Goal: Task Accomplishment & Management: Use online tool/utility

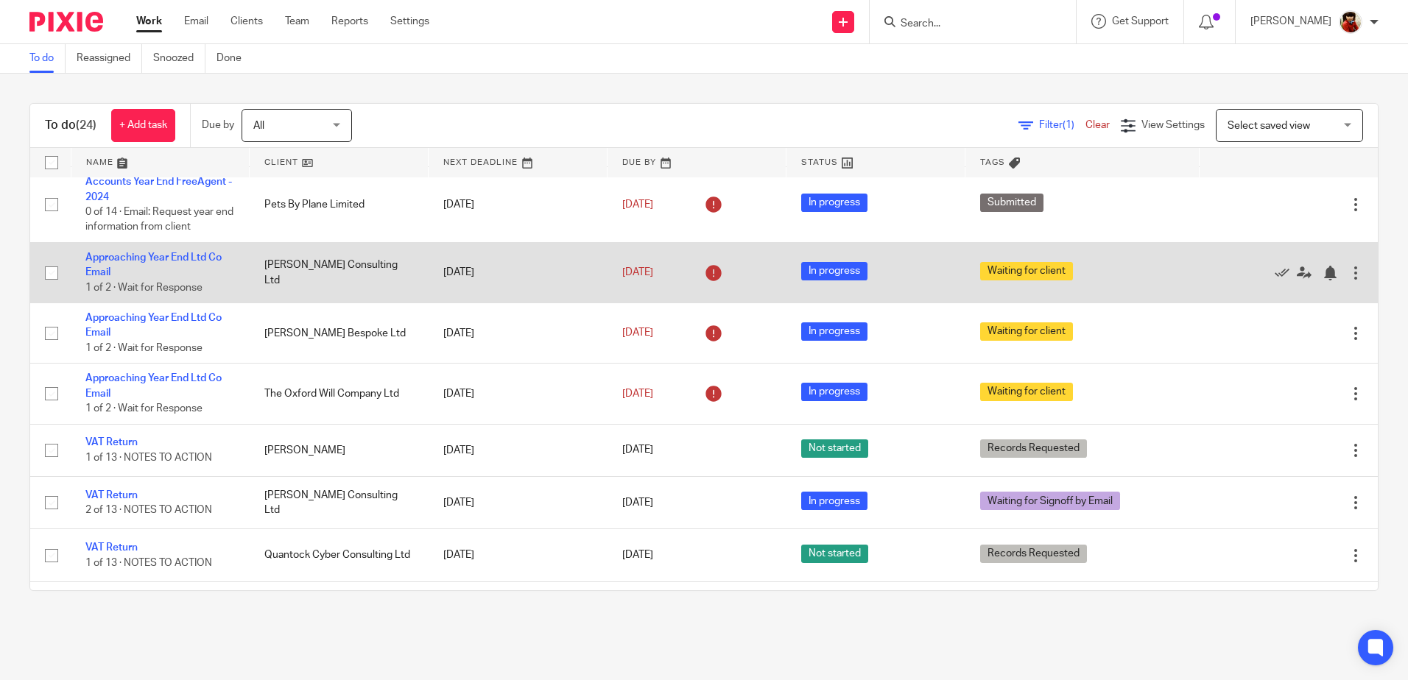
scroll to position [295, 0]
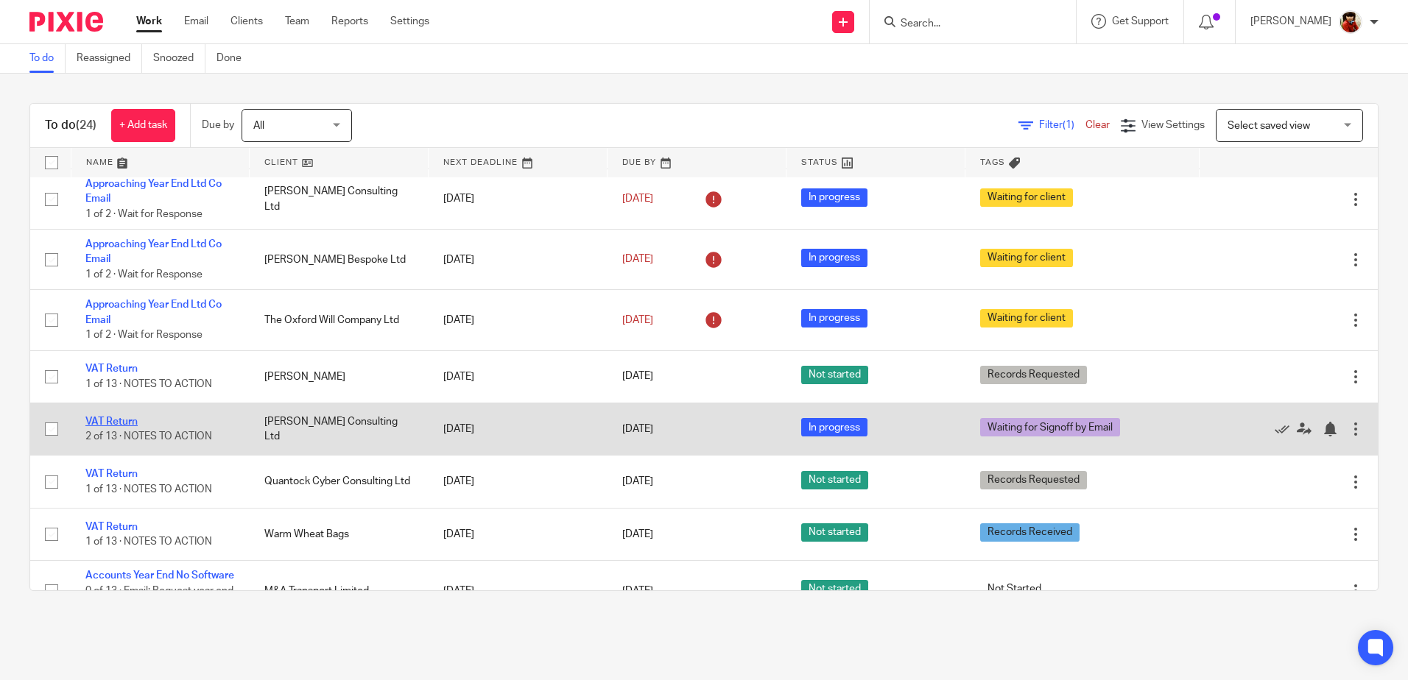
click at [124, 420] on link "VAT Return" at bounding box center [111, 422] width 52 height 10
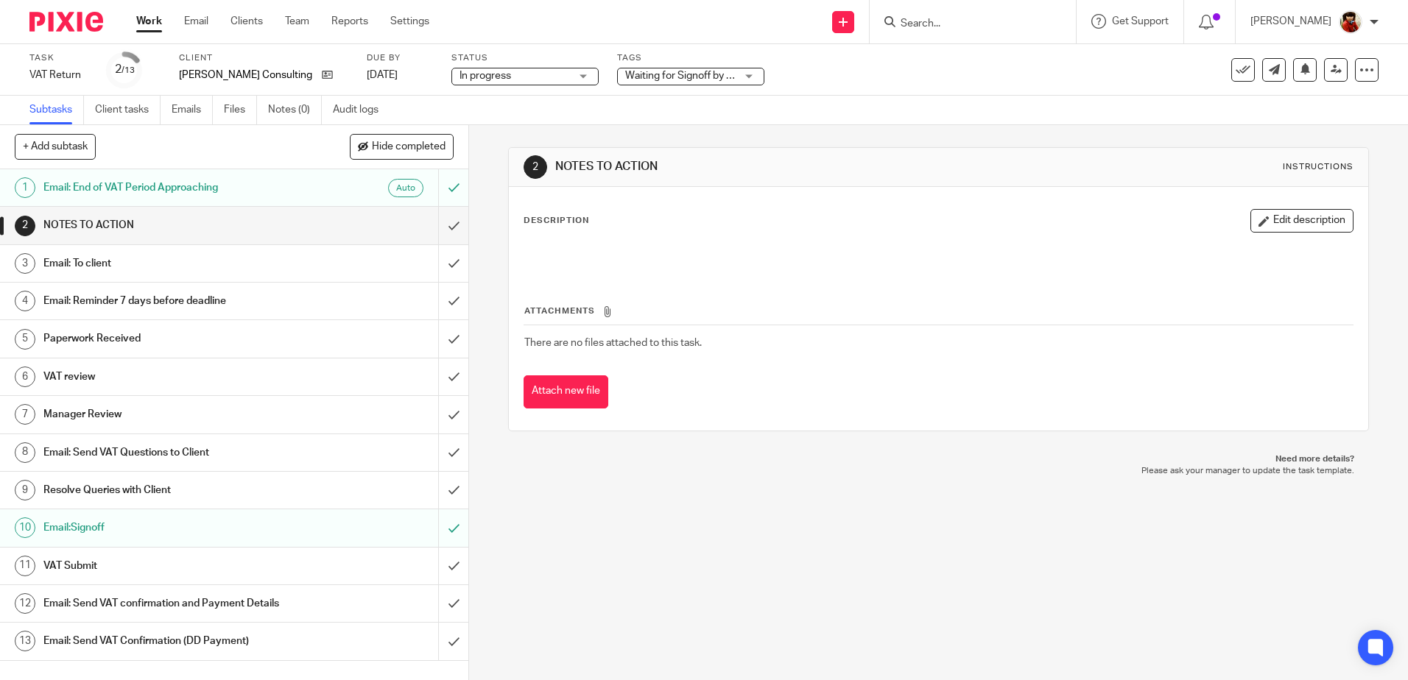
click at [77, 565] on h1 "VAT Submit" at bounding box center [169, 566] width 253 height 22
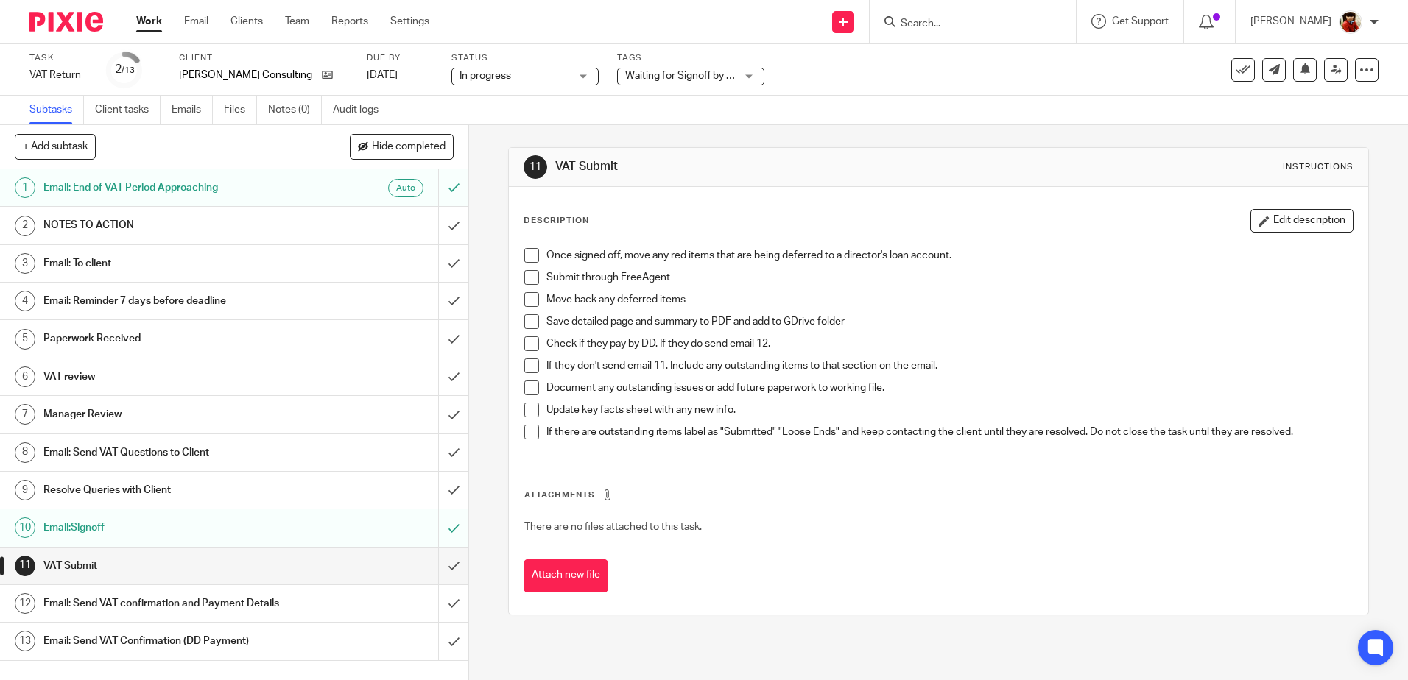
click at [526, 250] on span at bounding box center [531, 255] width 15 height 15
click at [526, 273] on span at bounding box center [531, 277] width 15 height 15
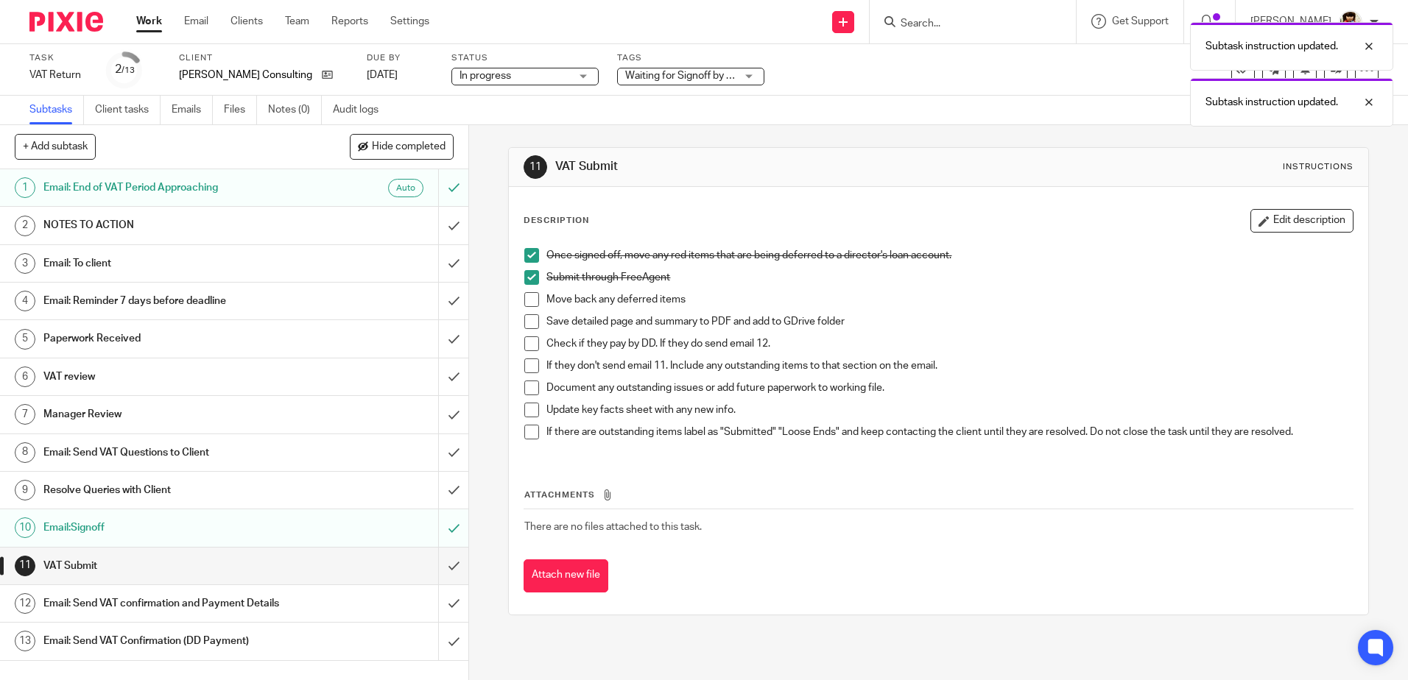
click at [528, 323] on span at bounding box center [531, 321] width 15 height 15
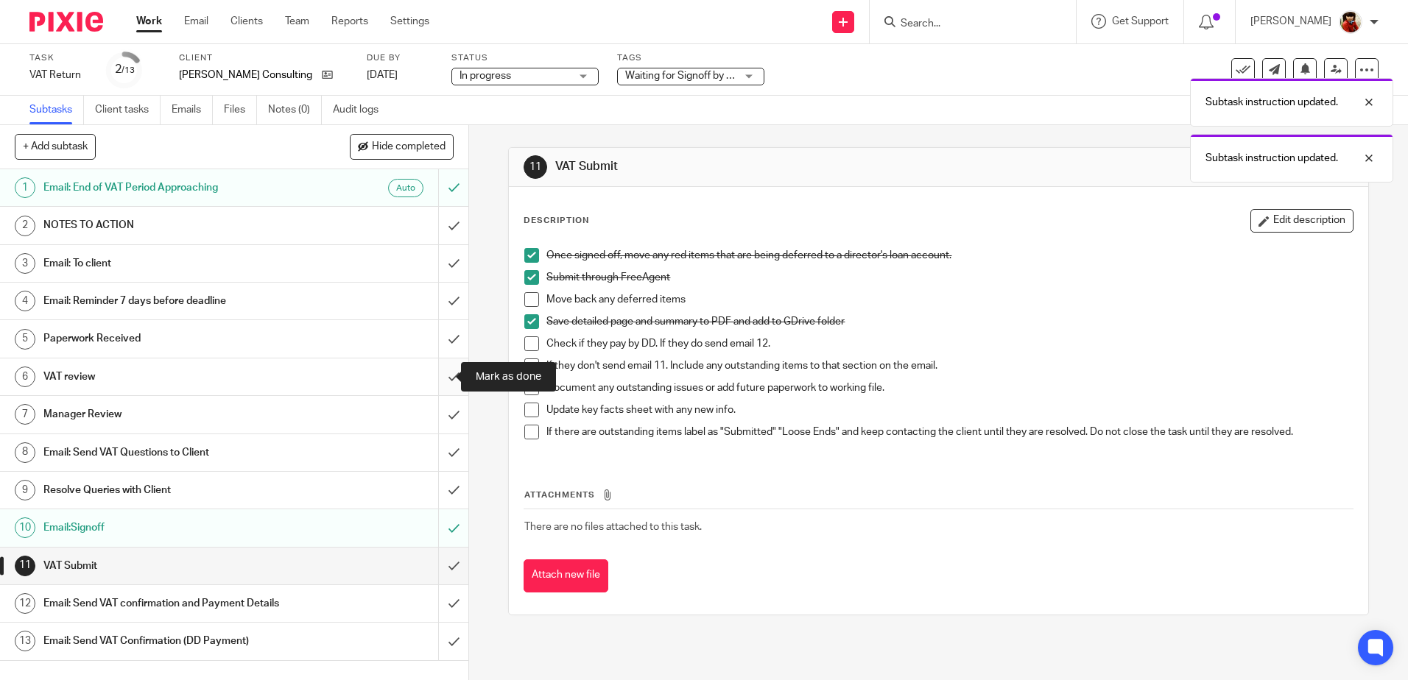
click at [437, 373] on input "submit" at bounding box center [234, 377] width 468 height 37
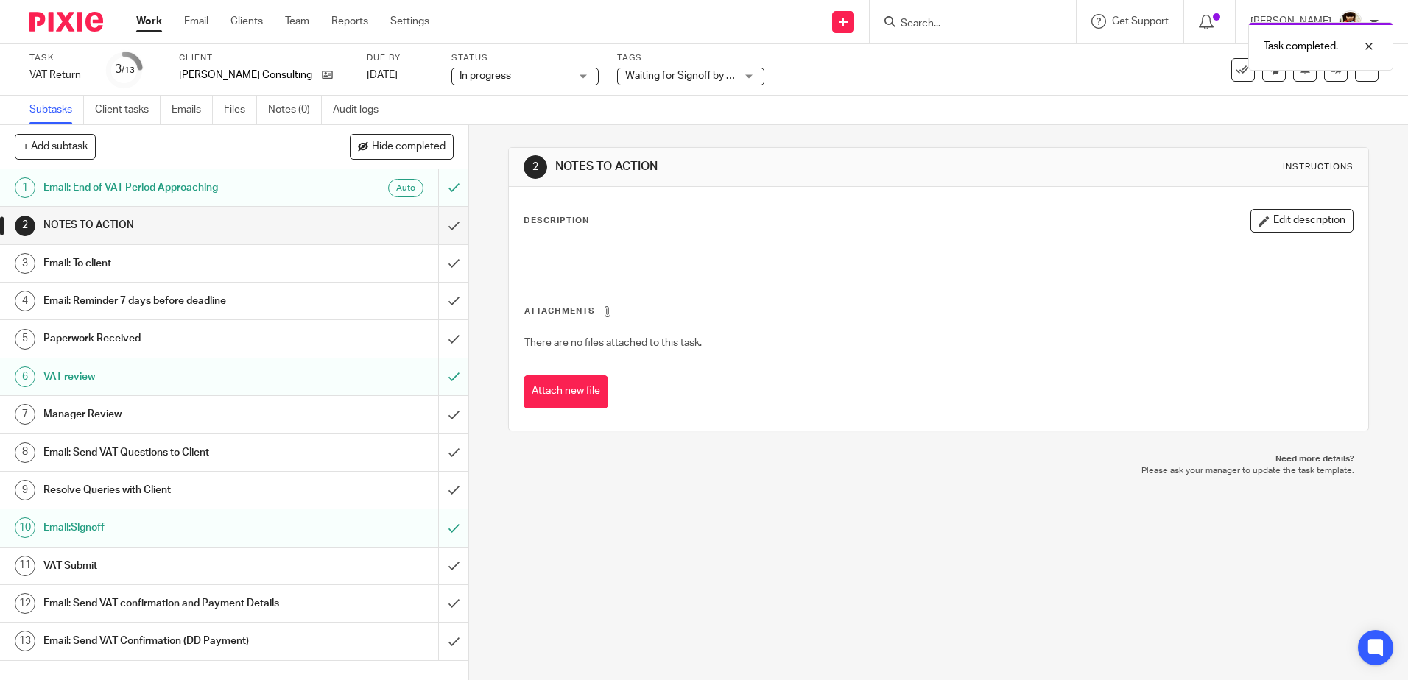
click at [210, 601] on h1 "Email: Send VAT confirmation and Payment Details" at bounding box center [169, 604] width 253 height 22
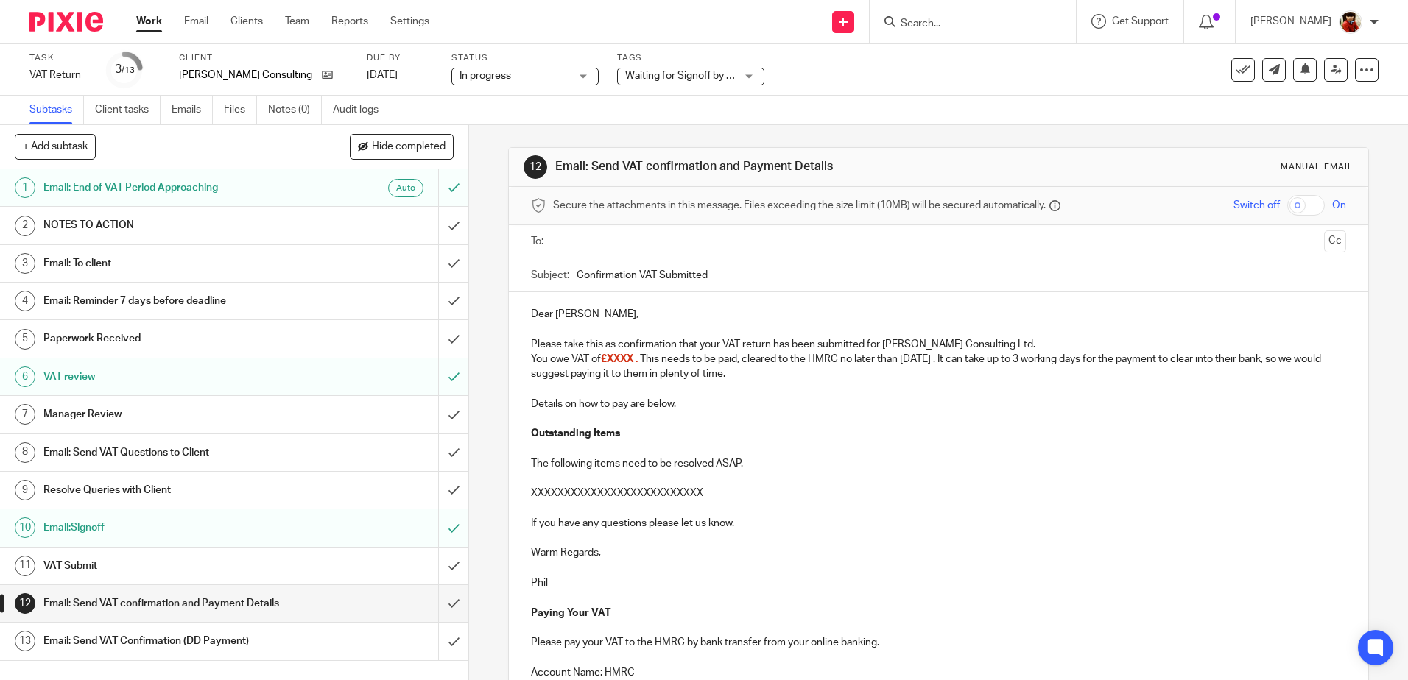
click at [633, 362] on span "£XXXX ." at bounding box center [619, 359] width 37 height 10
click at [968, 359] on p "You owe VAT of £5,084.75 . This needs to be paid, cleared to the HMRC no later …" at bounding box center [938, 367] width 815 height 30
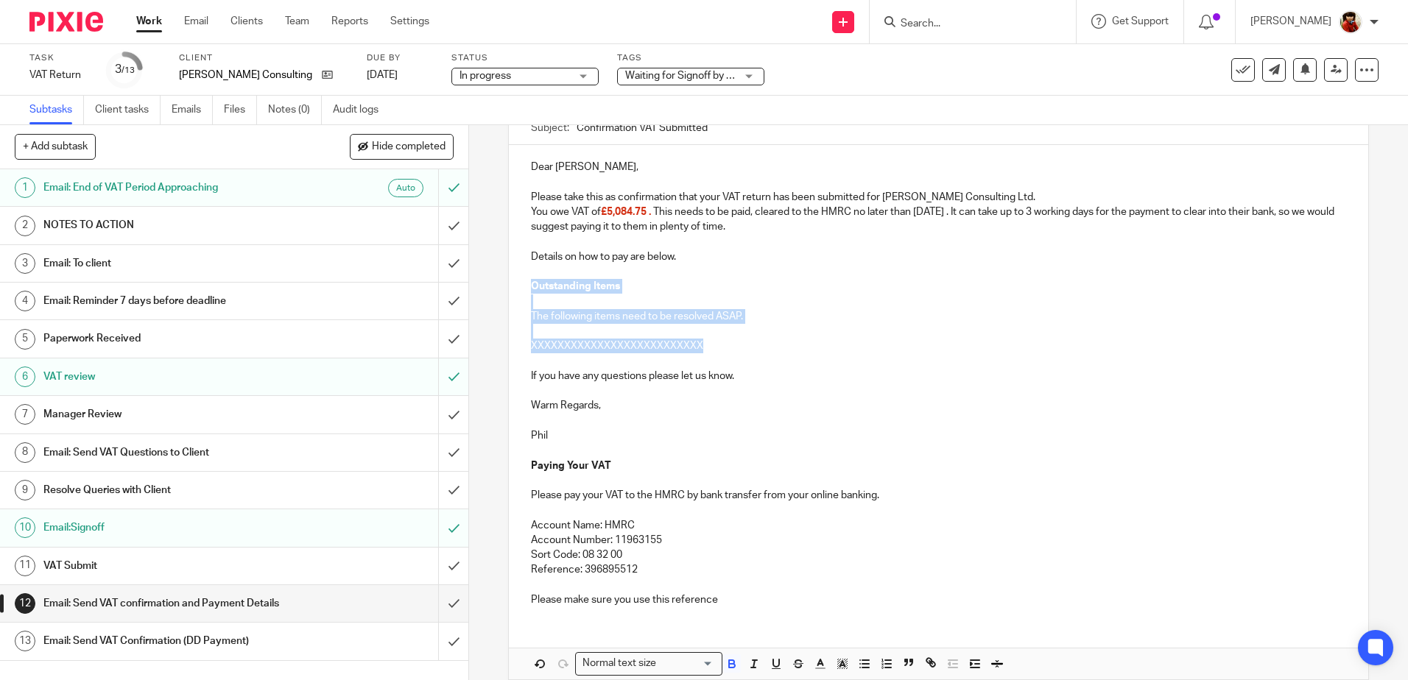
drag, startPoint x: 714, startPoint y: 342, endPoint x: 521, endPoint y: 282, distance: 201.5
click at [521, 282] on div "Dear Paul, Please take this as confirmation that your VAT return has been submi…" at bounding box center [938, 382] width 859 height 474
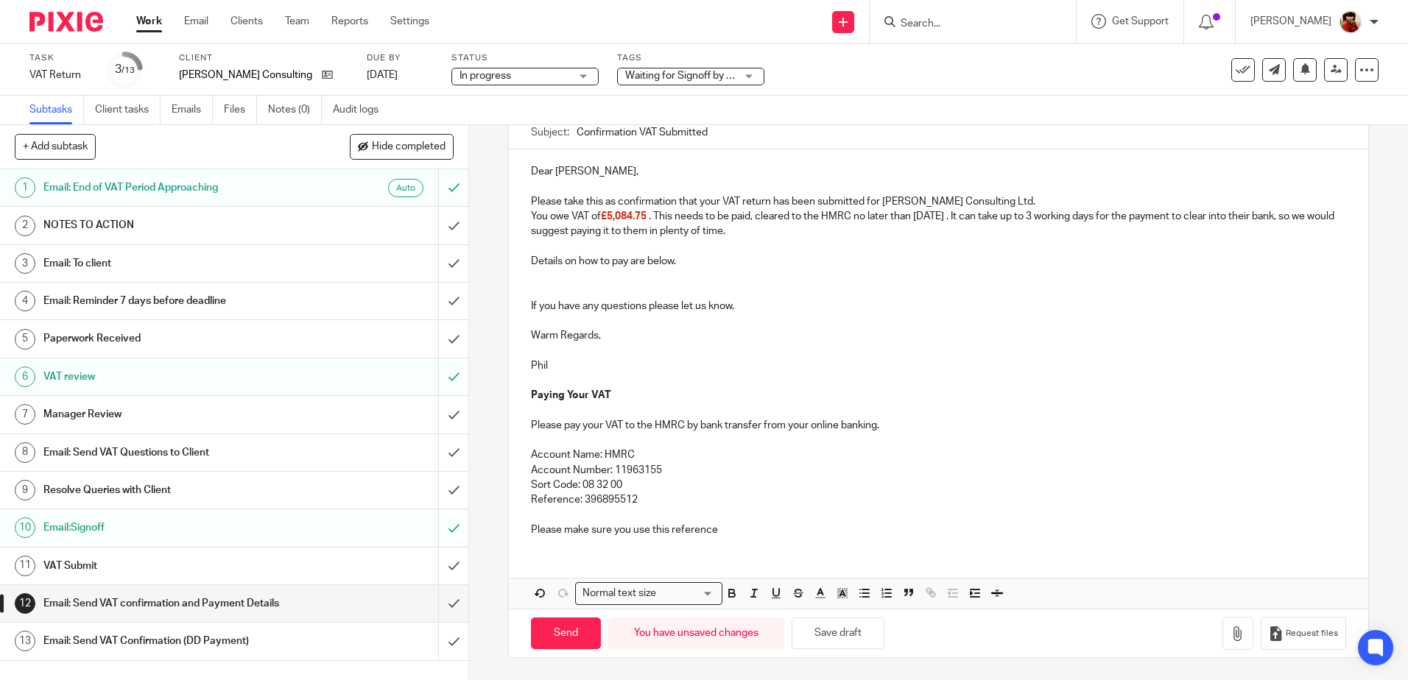
scroll to position [0, 0]
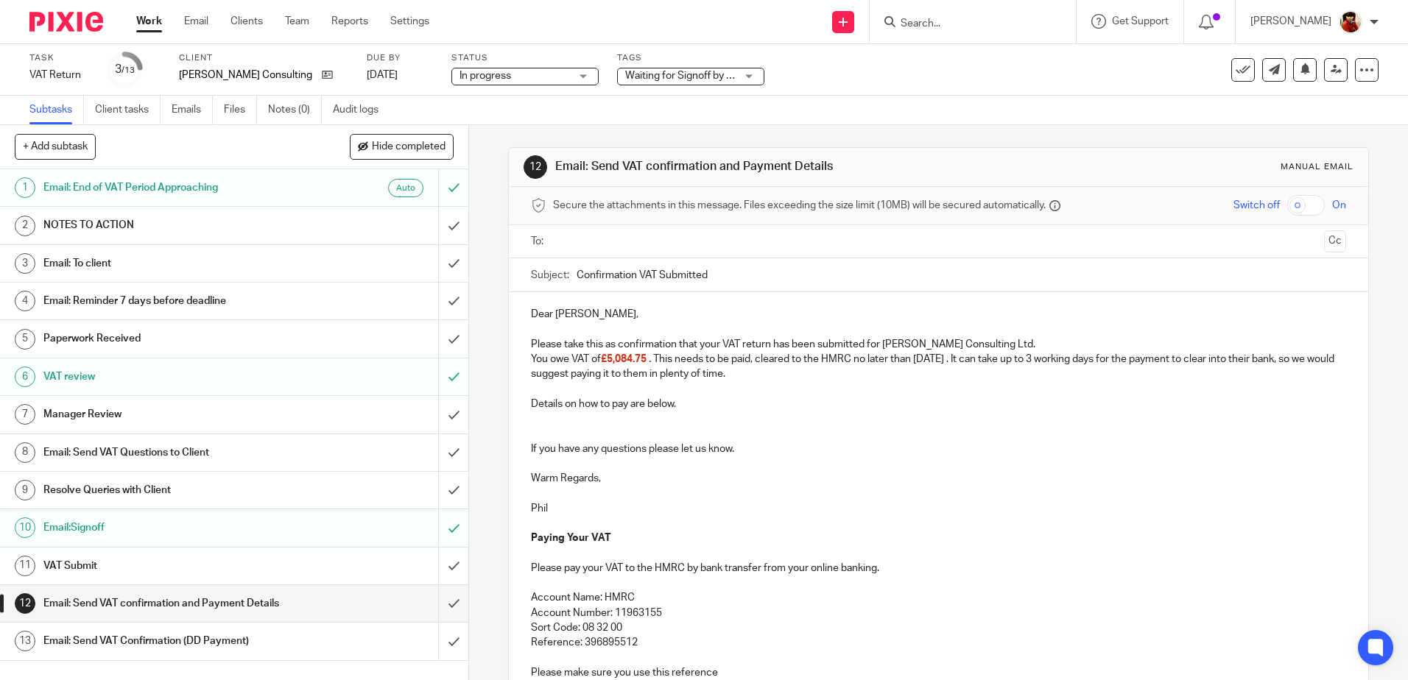
click at [581, 236] on input "text" at bounding box center [937, 241] width 759 height 17
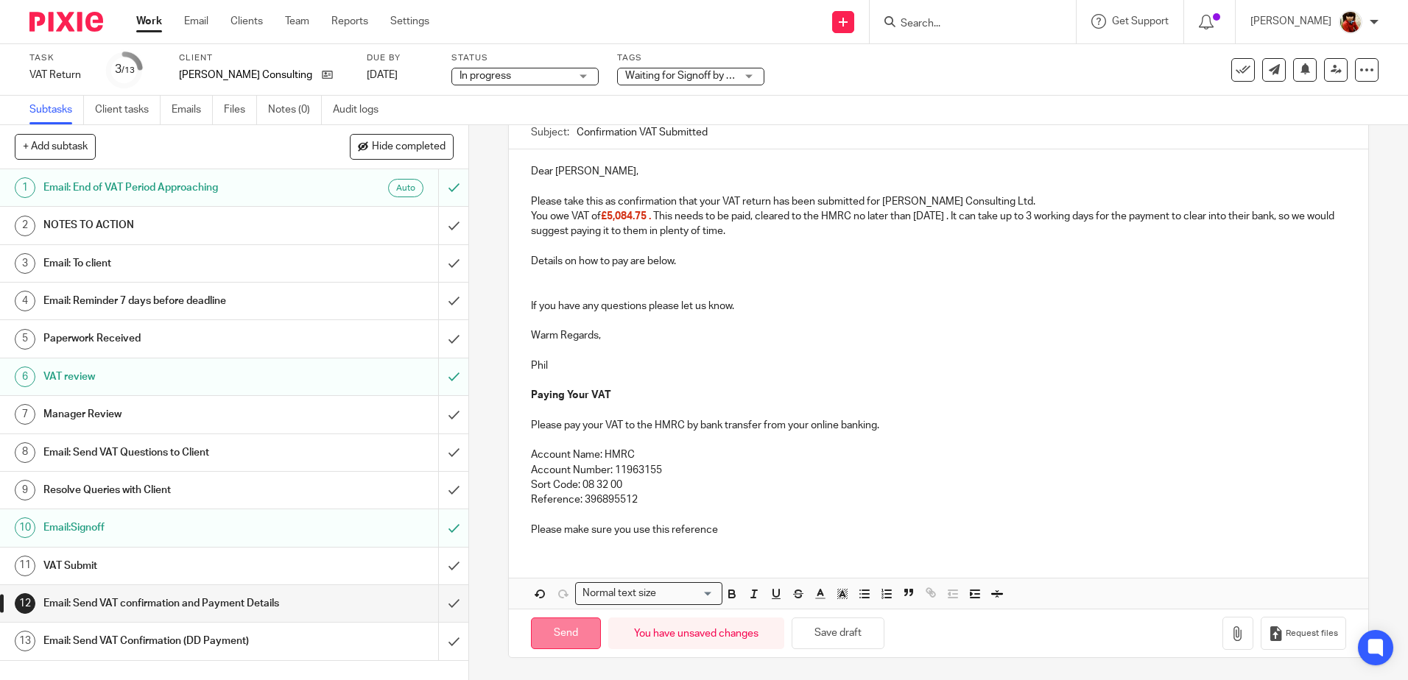
click at [561, 626] on input "Send" at bounding box center [566, 634] width 70 height 32
type input "Sent"
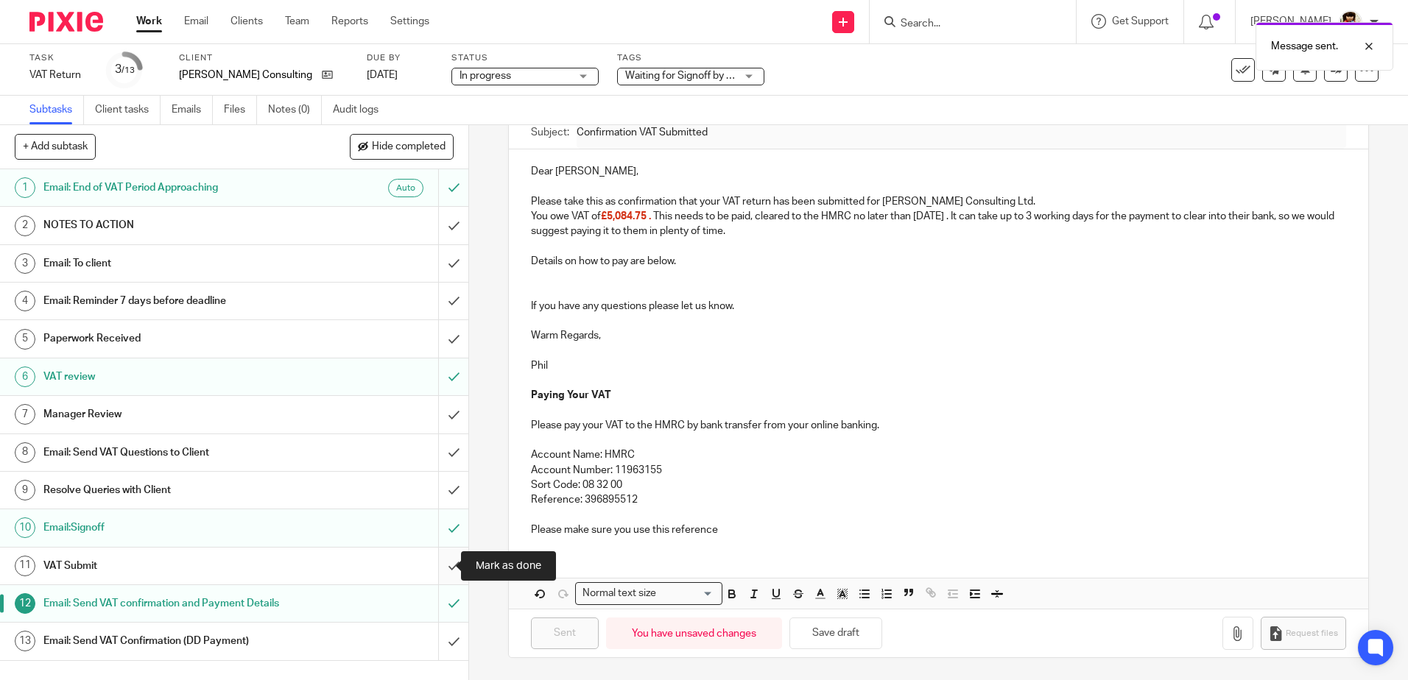
click at [444, 566] on input "submit" at bounding box center [234, 566] width 468 height 37
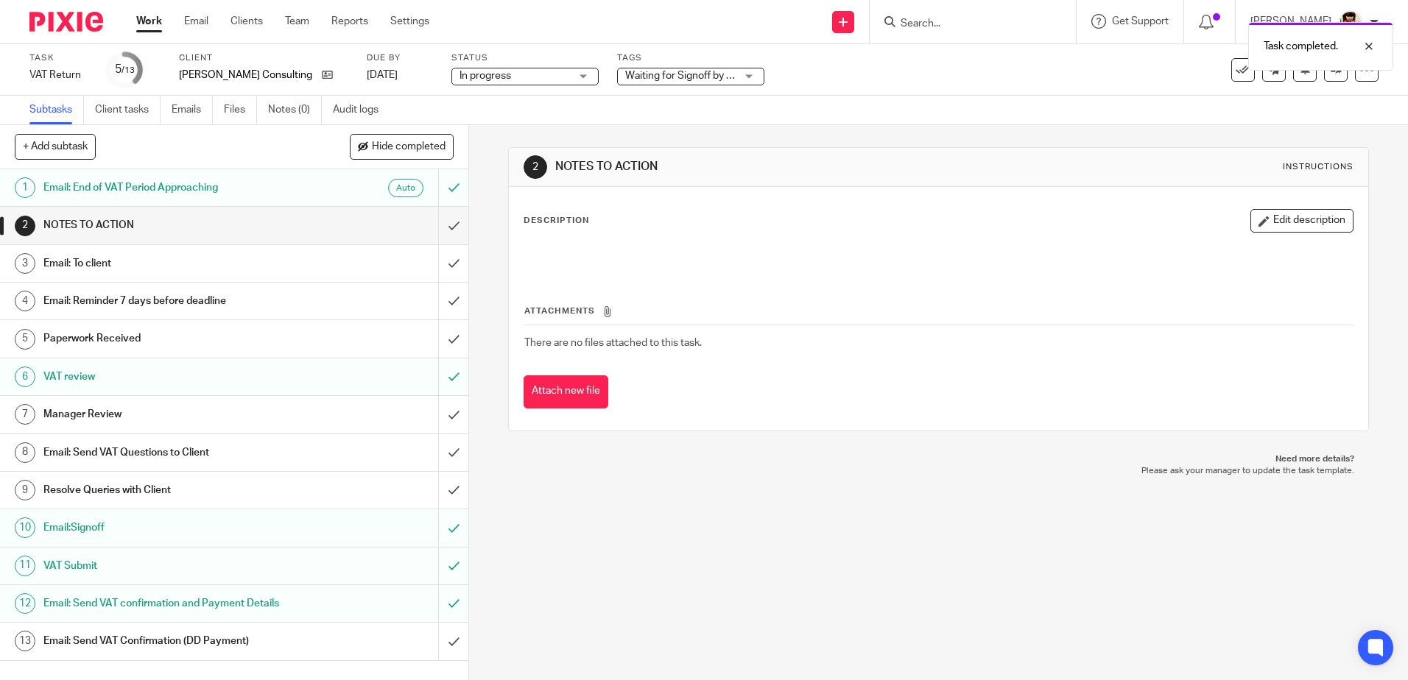
click at [725, 71] on div "Waiting for Signoff by Email" at bounding box center [690, 77] width 147 height 18
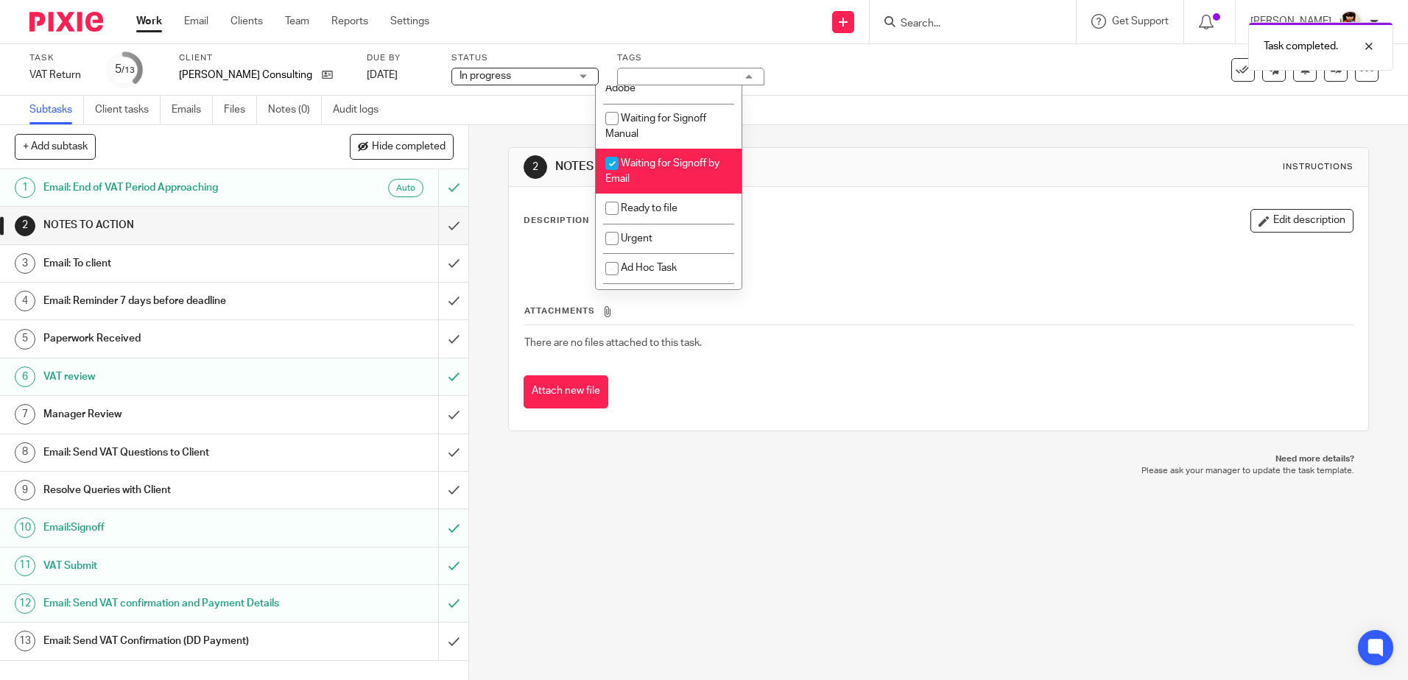
scroll to position [231, 0]
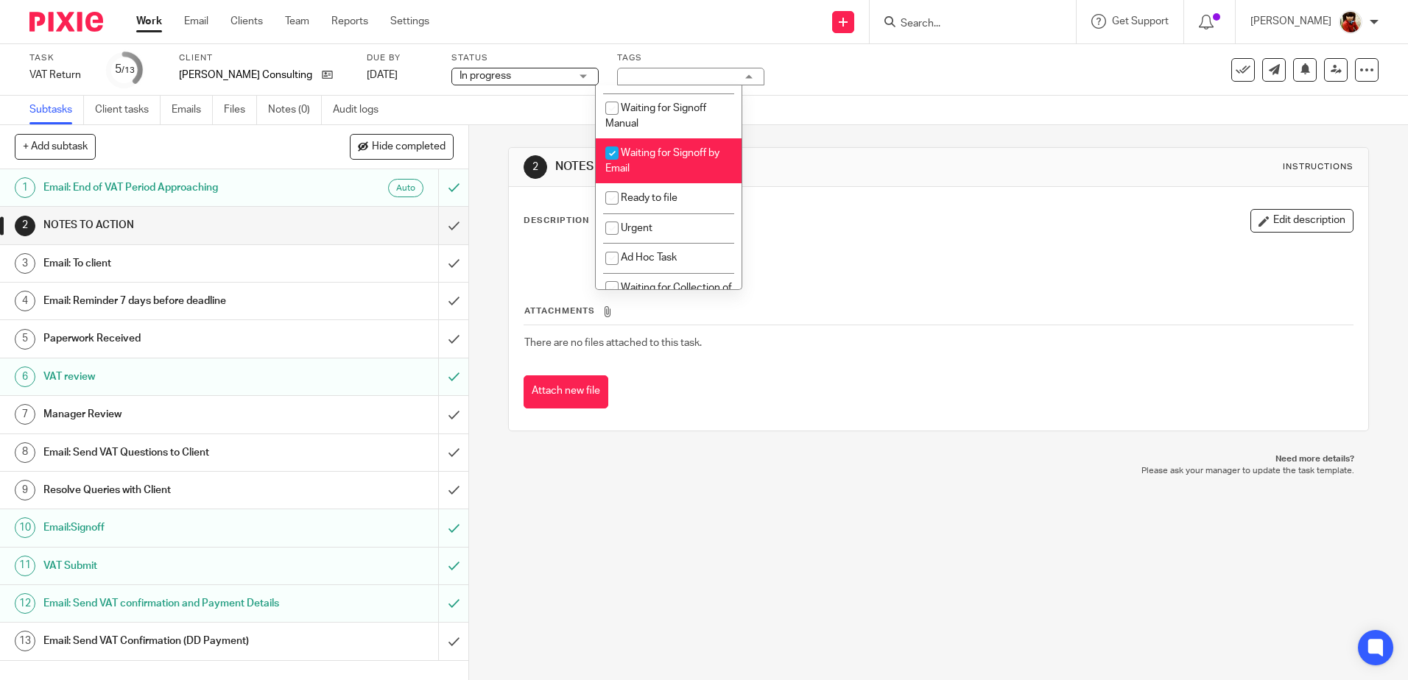
click at [614, 155] on input "checkbox" at bounding box center [612, 153] width 28 height 28
checkbox input "false"
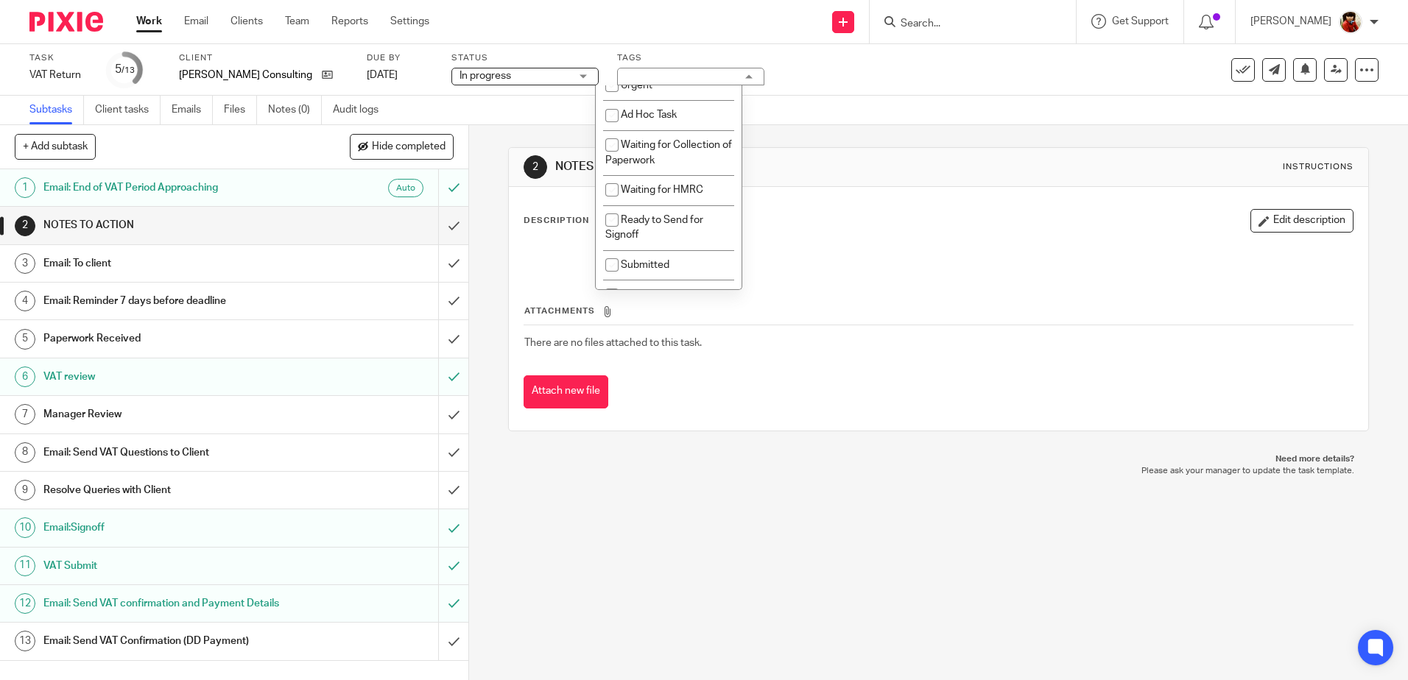
scroll to position [395, 0]
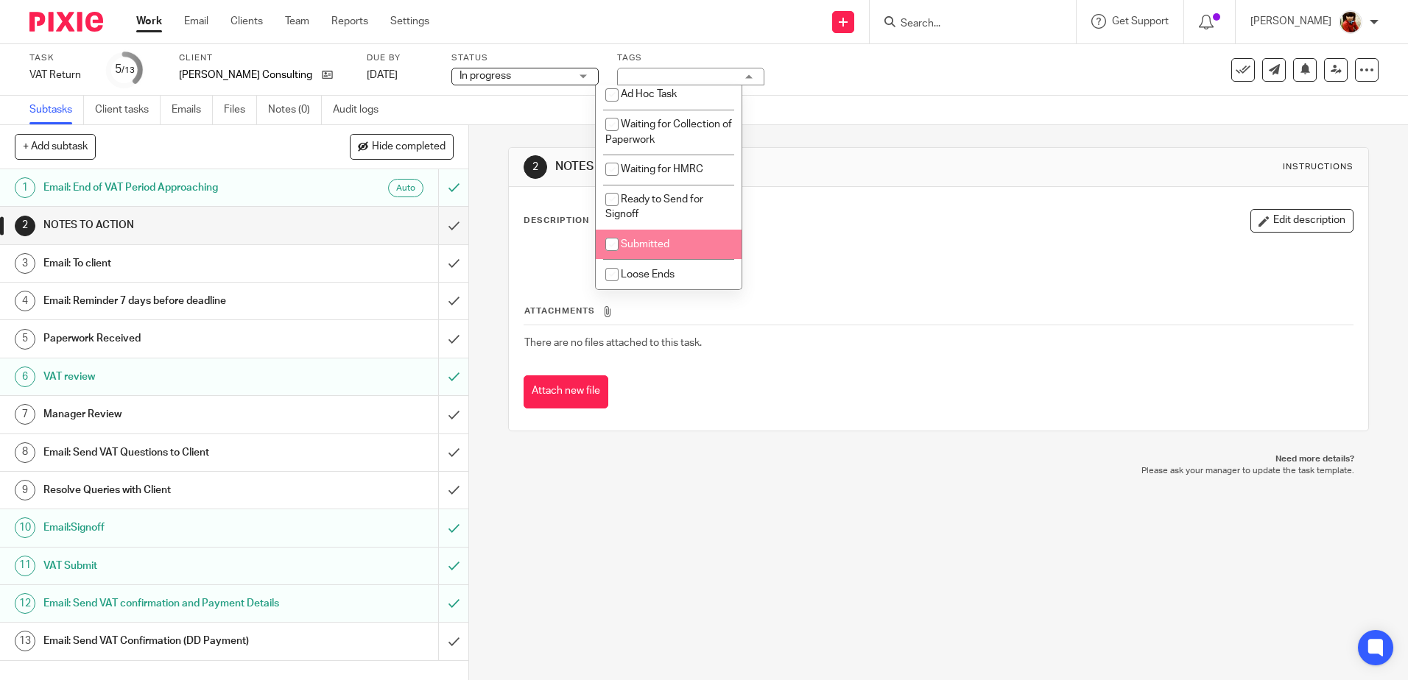
click at [606, 240] on input "checkbox" at bounding box center [612, 245] width 28 height 28
checkbox input "true"
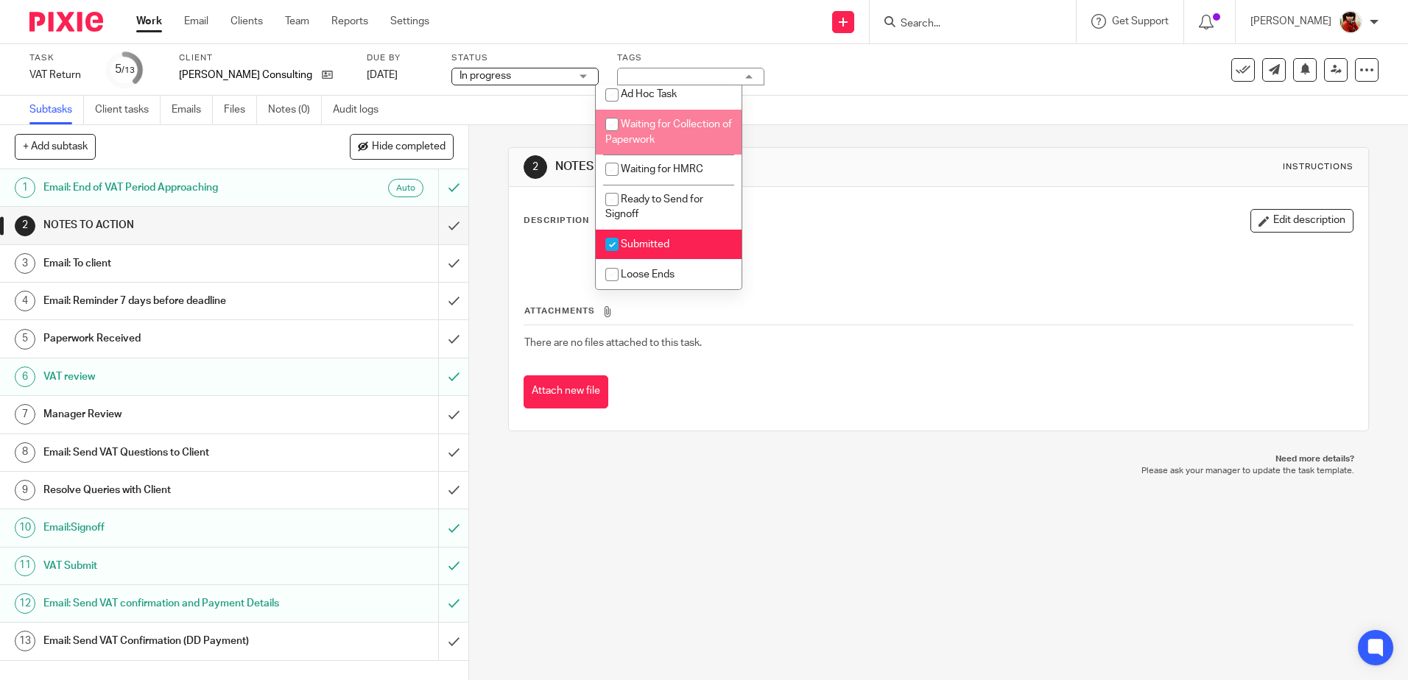
click at [845, 93] on div "Task VAT Return Save VAT Return 5 /13 Client Ellard Consulting Ltd Due by 6 Oct…" at bounding box center [704, 70] width 1408 height 52
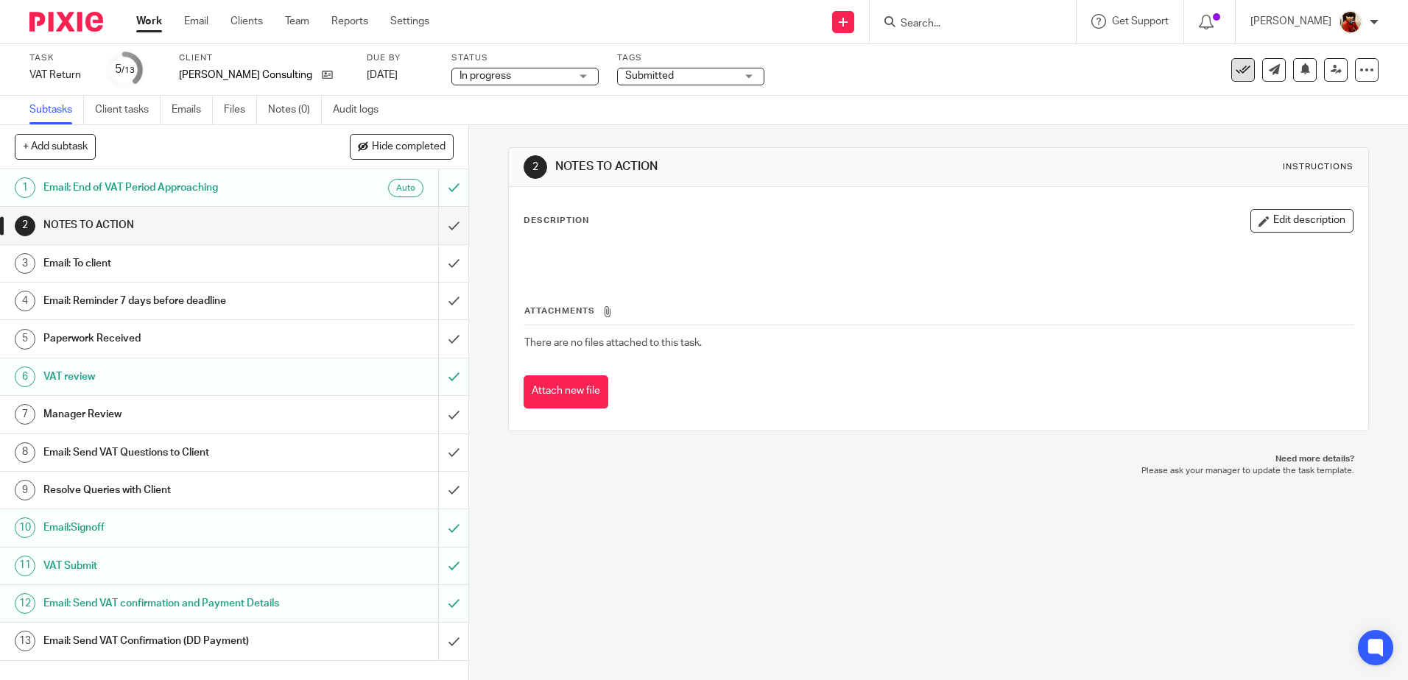
click at [1236, 68] on icon at bounding box center [1243, 70] width 15 height 15
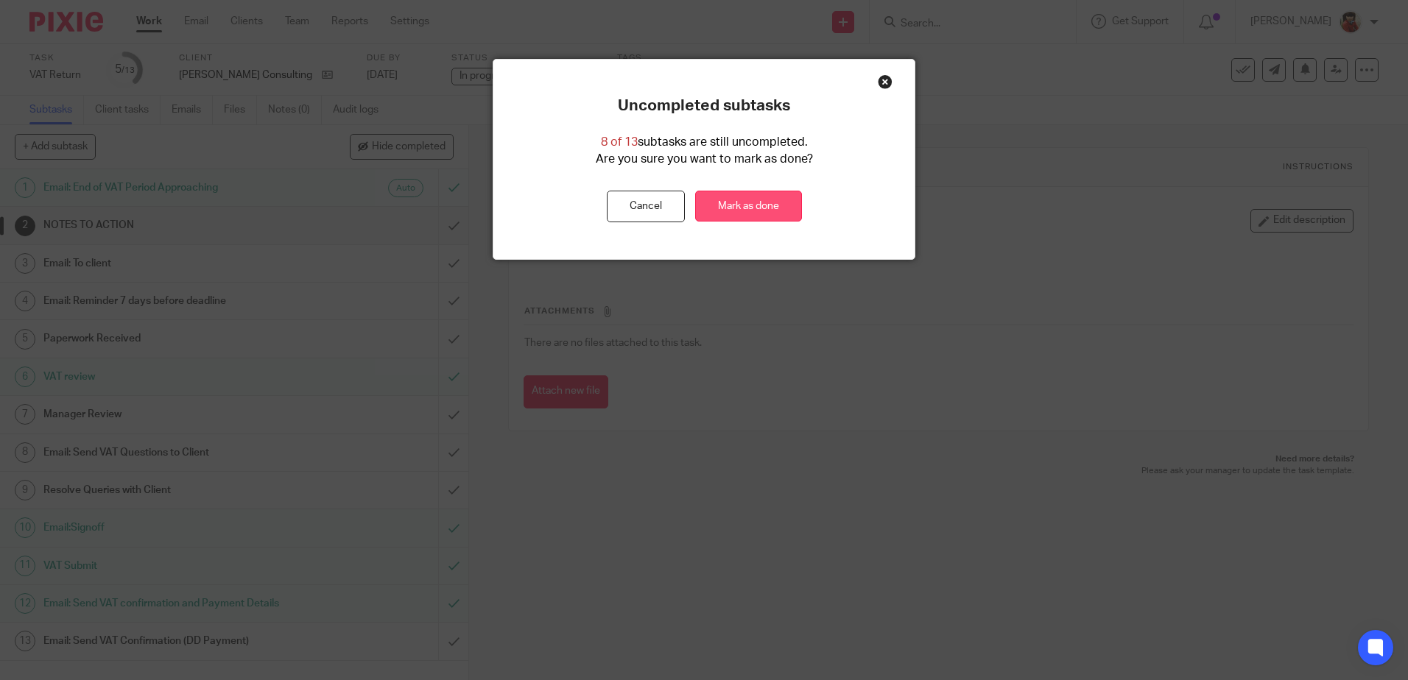
click at [732, 211] on link "Mark as done" at bounding box center [748, 207] width 107 height 32
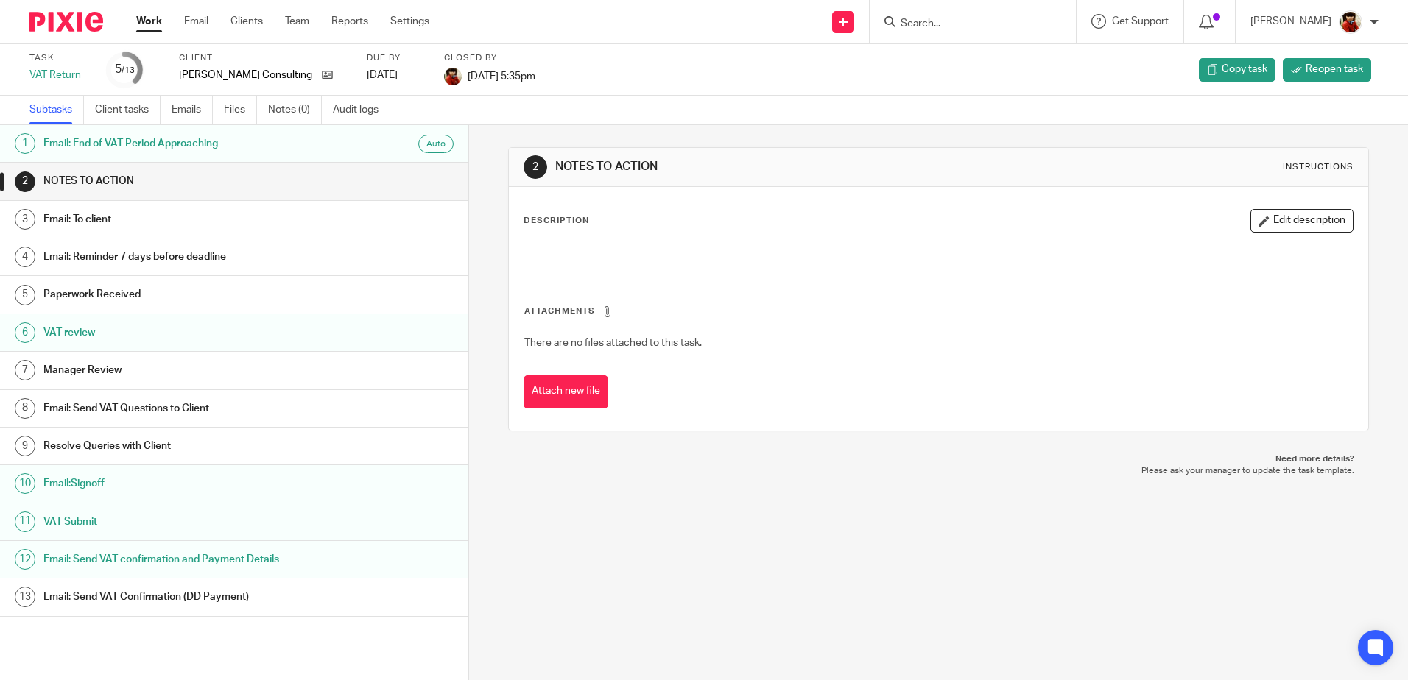
click at [150, 16] on link "Work" at bounding box center [149, 21] width 26 height 15
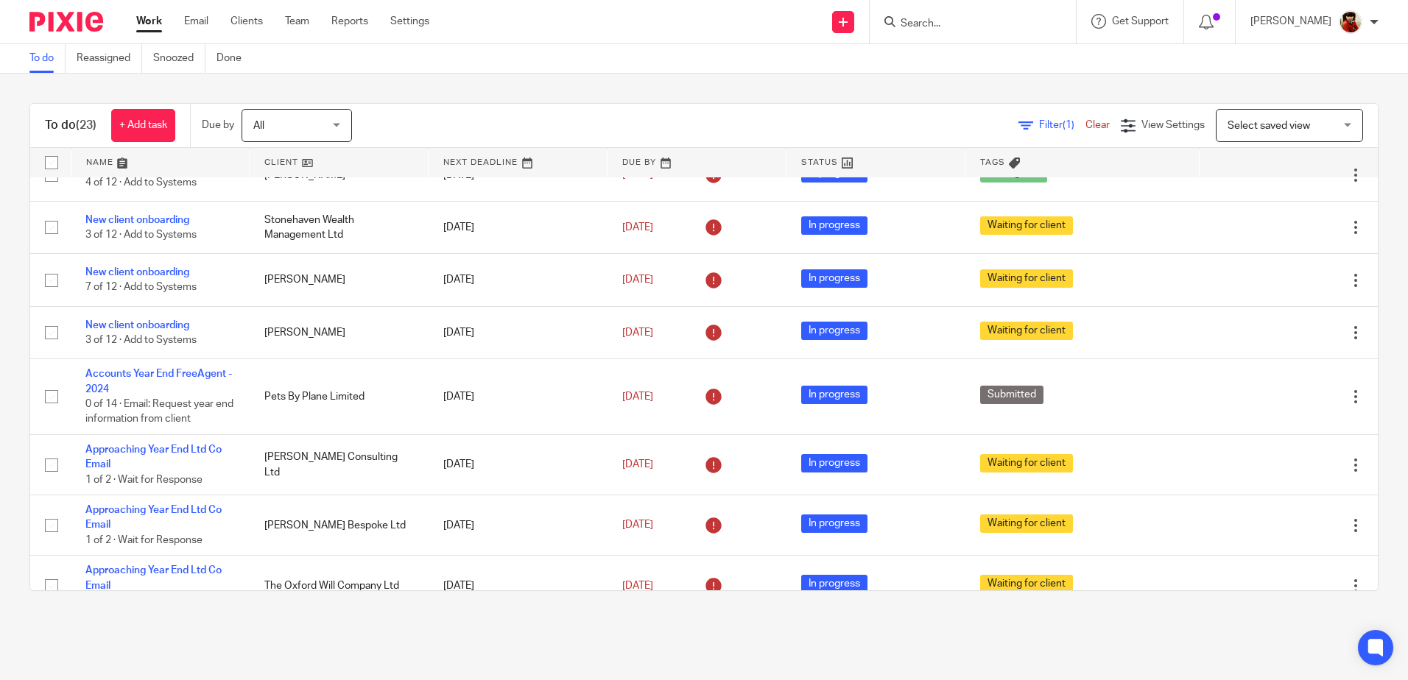
scroll to position [24, 0]
